Goal: Task Accomplishment & Management: Complete application form

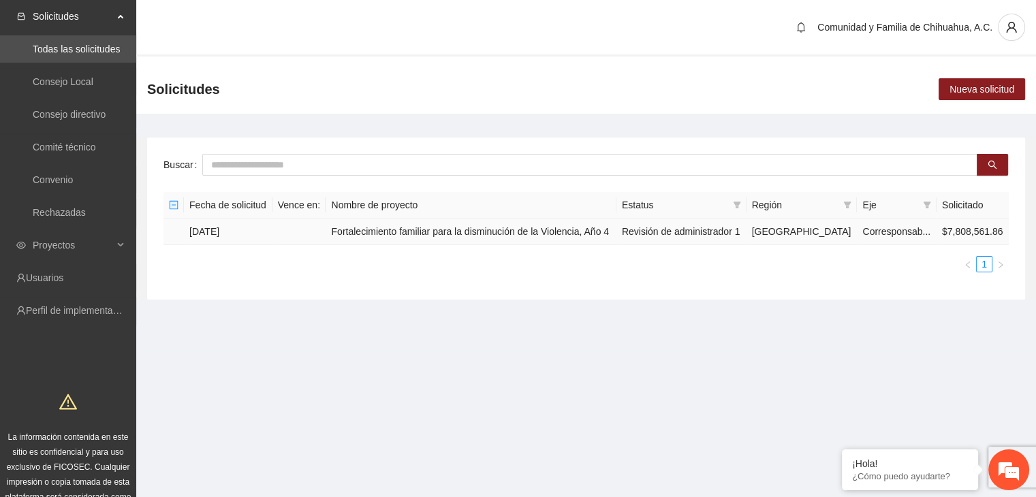
click at [444, 229] on td "Fortalecimiento familiar para la disminución de la Violencia, Año 4" at bounding box center [470, 232] width 290 height 27
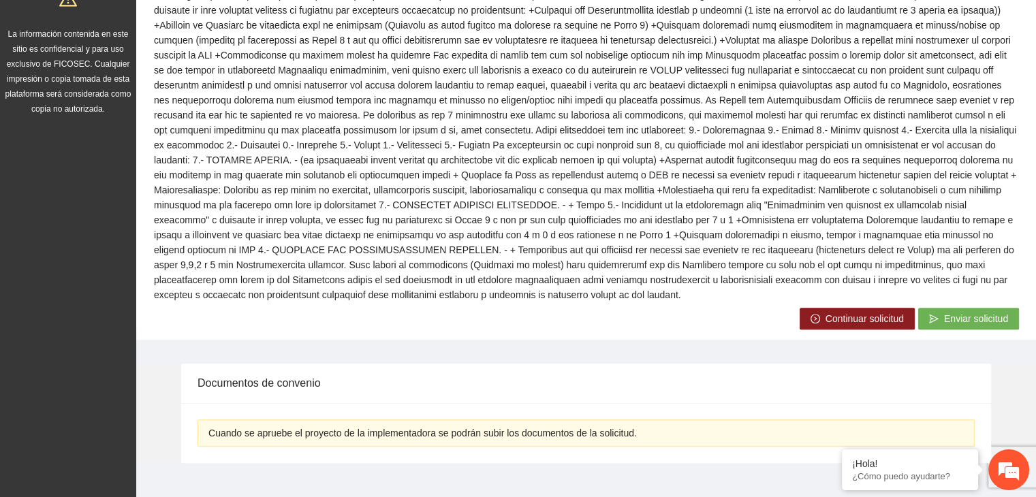
scroll to position [404, 0]
click at [839, 310] on span "Continuar solicitud" at bounding box center [864, 317] width 78 height 15
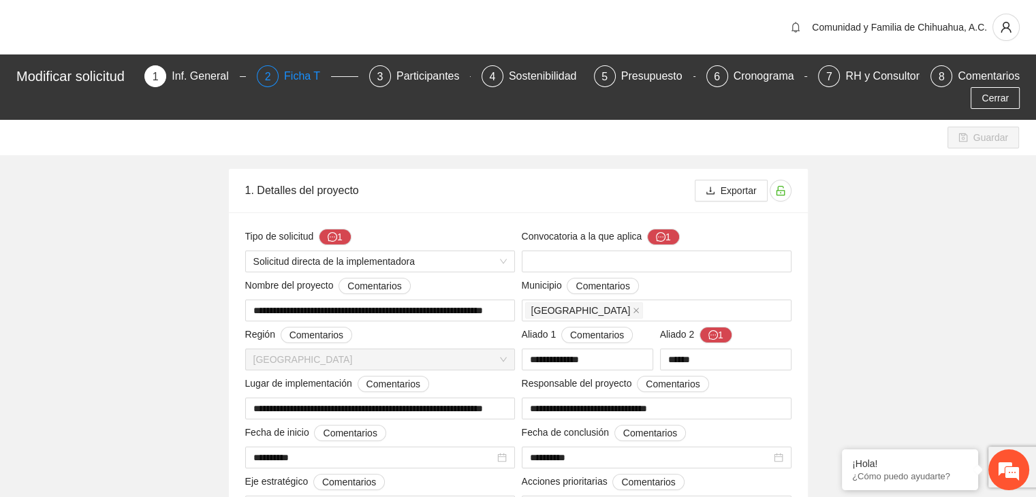
click at [313, 80] on div "Ficha T" at bounding box center [307, 76] width 47 height 22
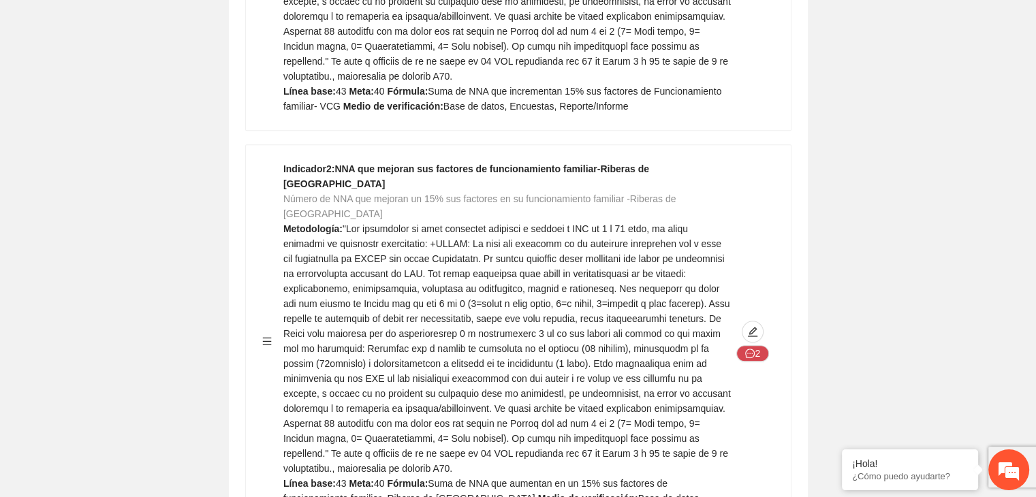
scroll to position [1253, 0]
